Goal: Task Accomplishment & Management: Manage account settings

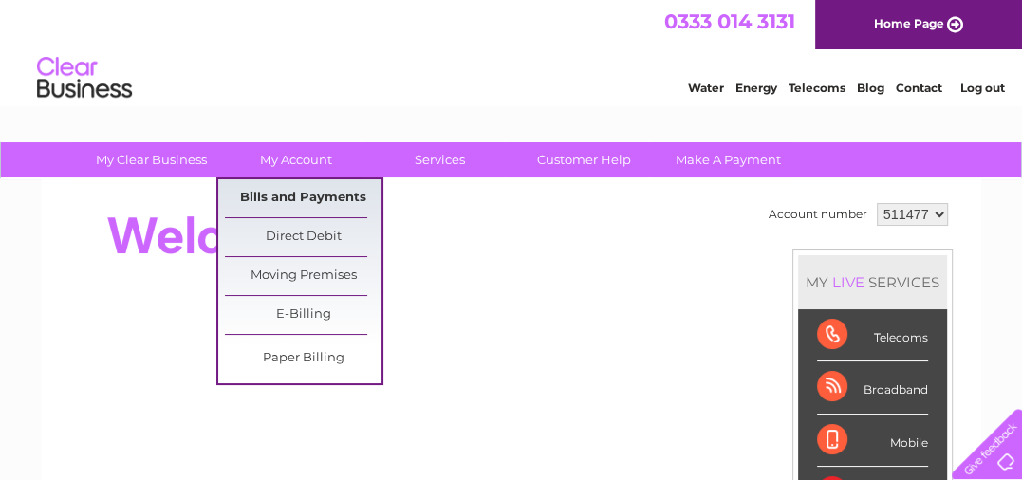
click at [285, 190] on link "Bills and Payments" at bounding box center [303, 198] width 157 height 38
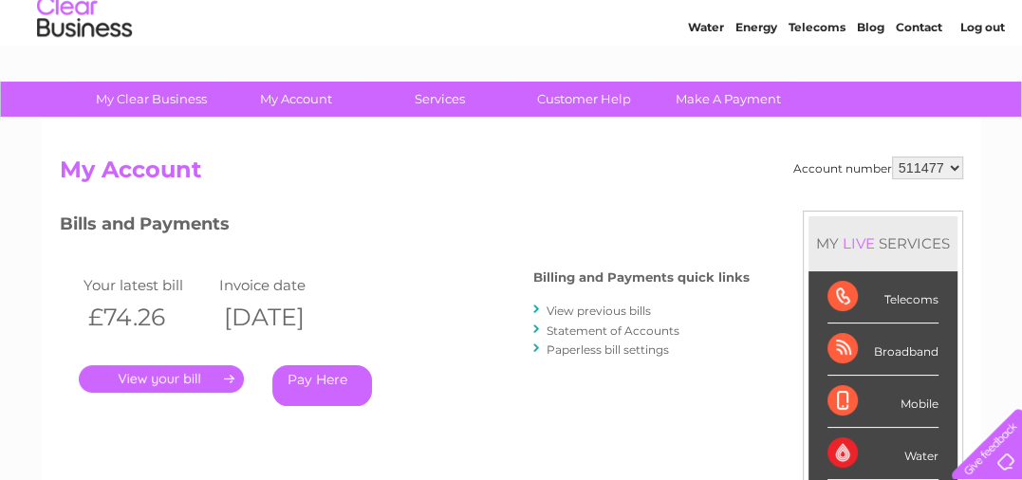
scroll to position [190, 0]
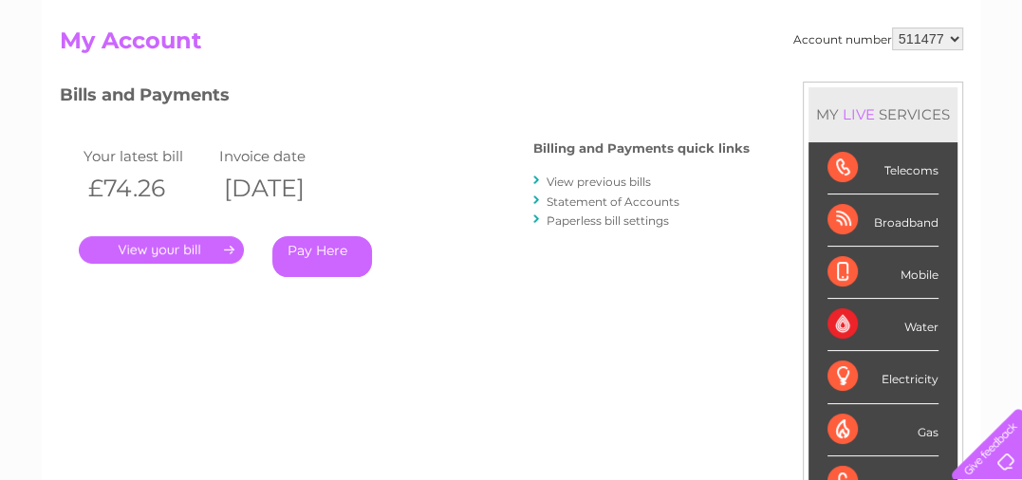
click at [180, 245] on link "." at bounding box center [161, 250] width 165 height 28
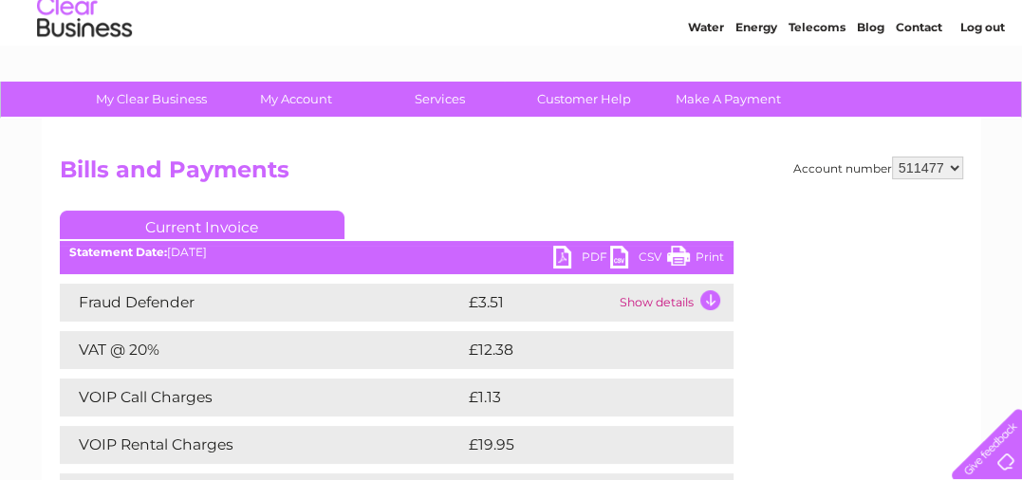
scroll to position [95, 0]
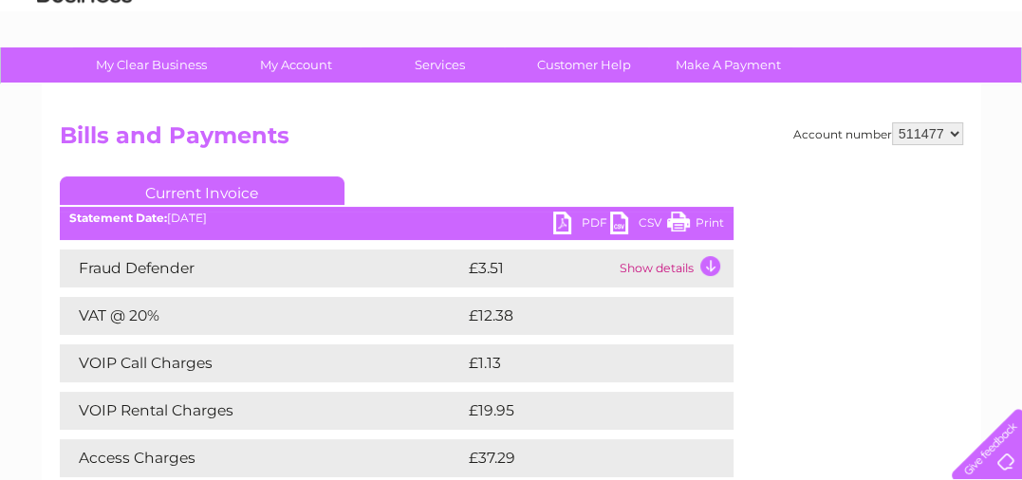
click at [584, 216] on link "PDF" at bounding box center [581, 226] width 57 height 28
click at [564, 224] on link "PDF" at bounding box center [581, 226] width 57 height 28
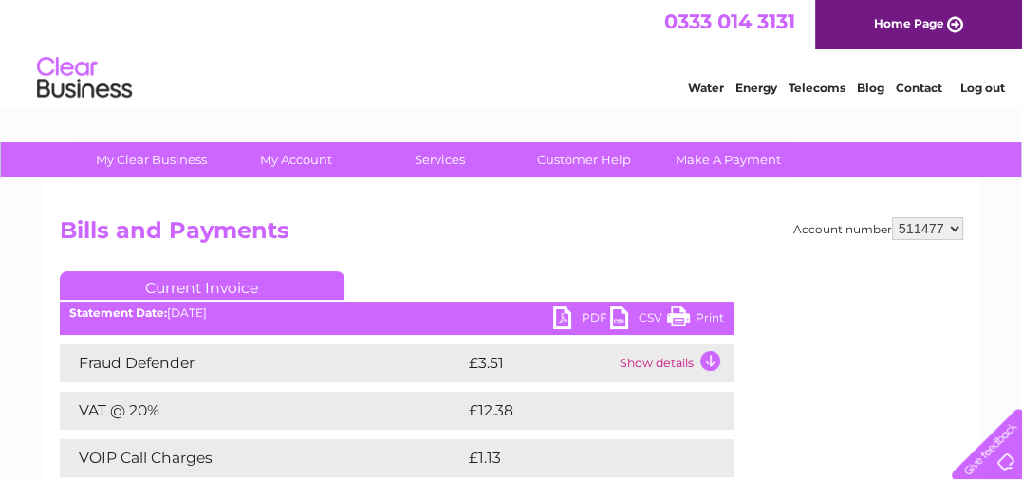
scroll to position [0, 0]
click at [978, 90] on link "Log out" at bounding box center [981, 88] width 45 height 14
